Goal: Information Seeking & Learning: Learn about a topic

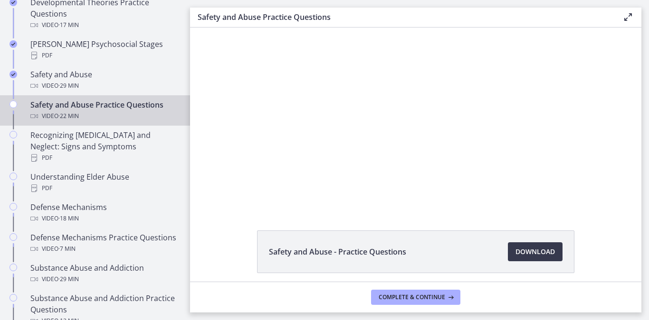
scroll to position [20, 0]
click at [536, 252] on span "Download Opens in a new window" at bounding box center [534, 251] width 39 height 11
click at [428, 294] on span "Complete & continue" at bounding box center [411, 298] width 66 height 8
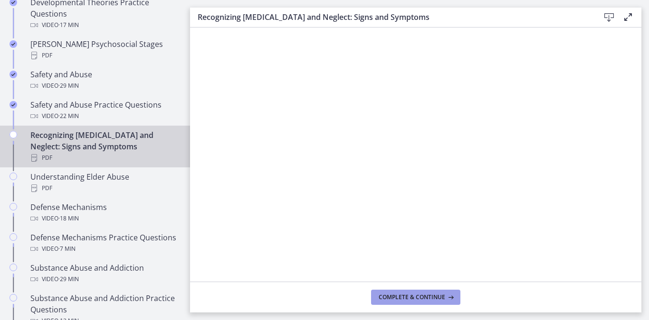
click at [383, 294] on span "Complete & continue" at bounding box center [411, 298] width 66 height 8
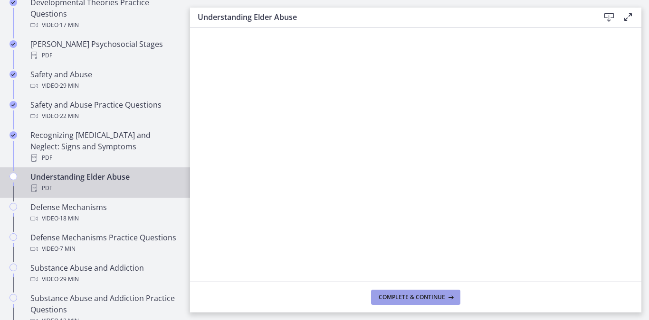
click at [395, 295] on span "Complete & continue" at bounding box center [411, 298] width 66 height 8
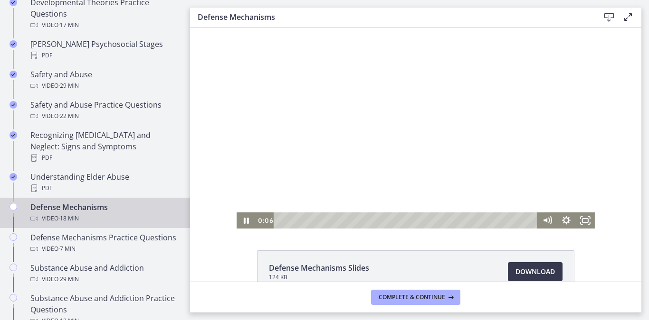
click at [339, 198] on div at bounding box center [415, 128] width 358 height 201
